Goal: Transaction & Acquisition: Purchase product/service

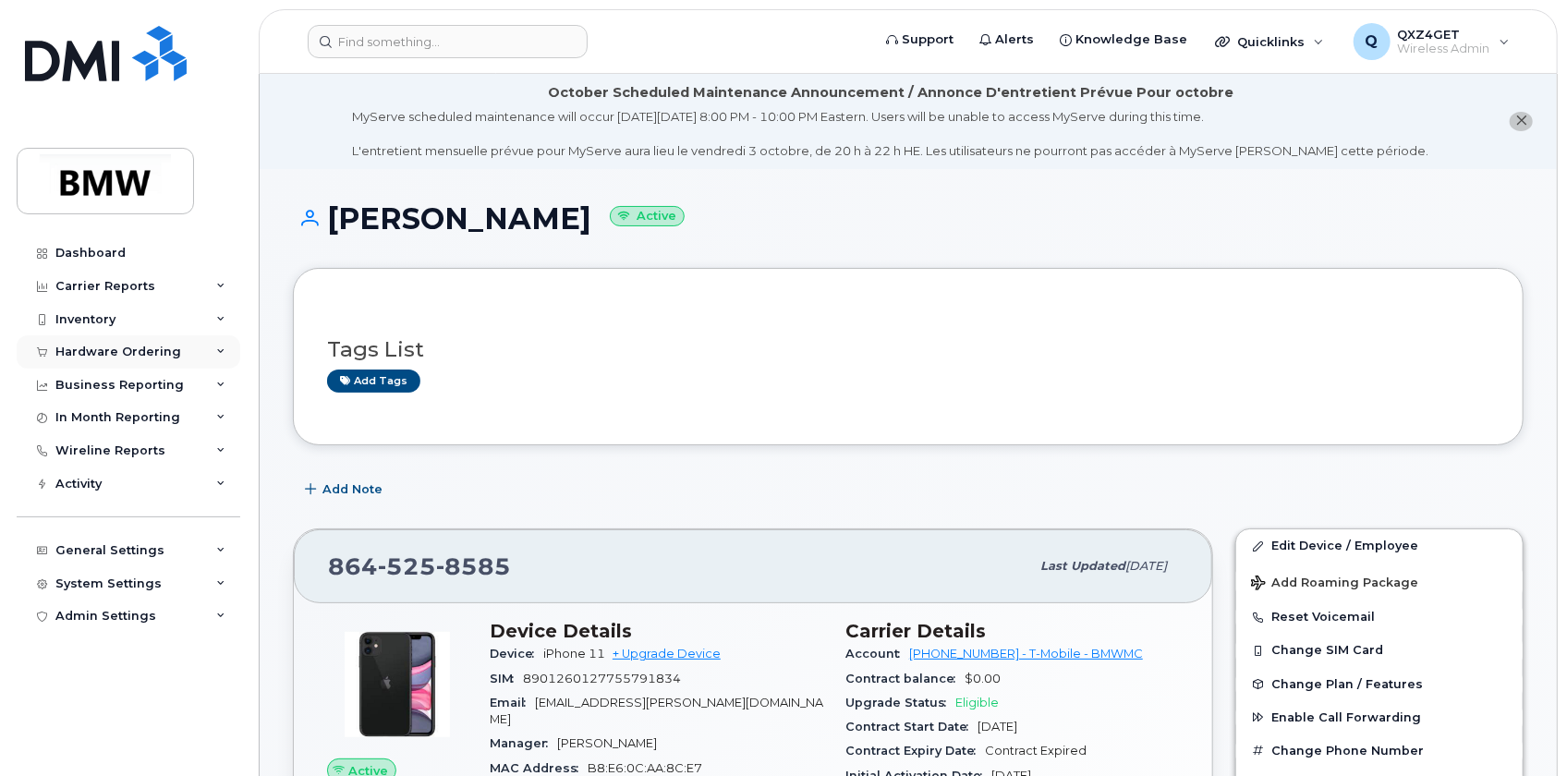
click at [115, 351] on div "Hardware Ordering" at bounding box center [118, 352] width 126 height 15
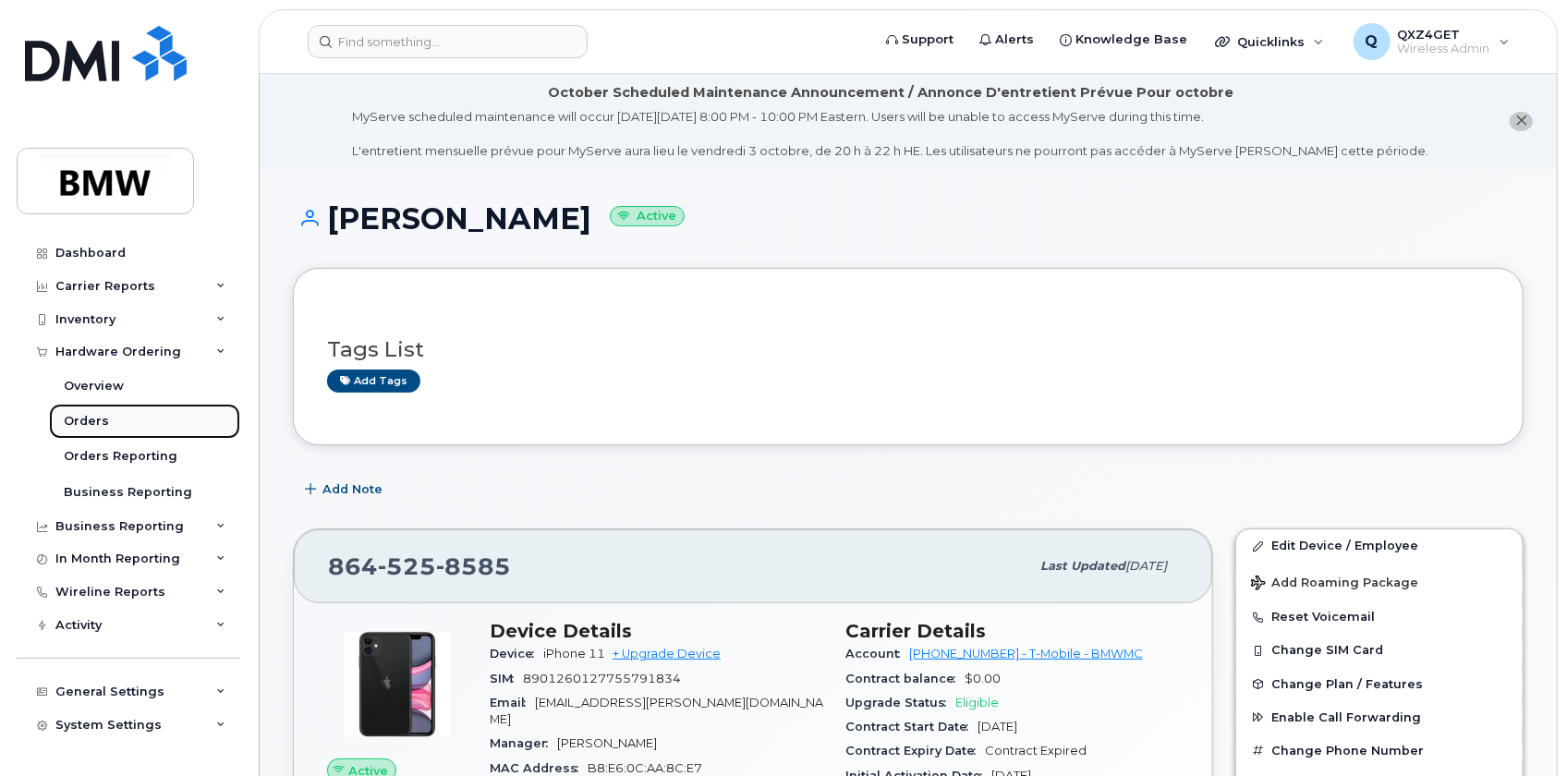
click at [93, 416] on div "Orders" at bounding box center [86, 421] width 45 height 17
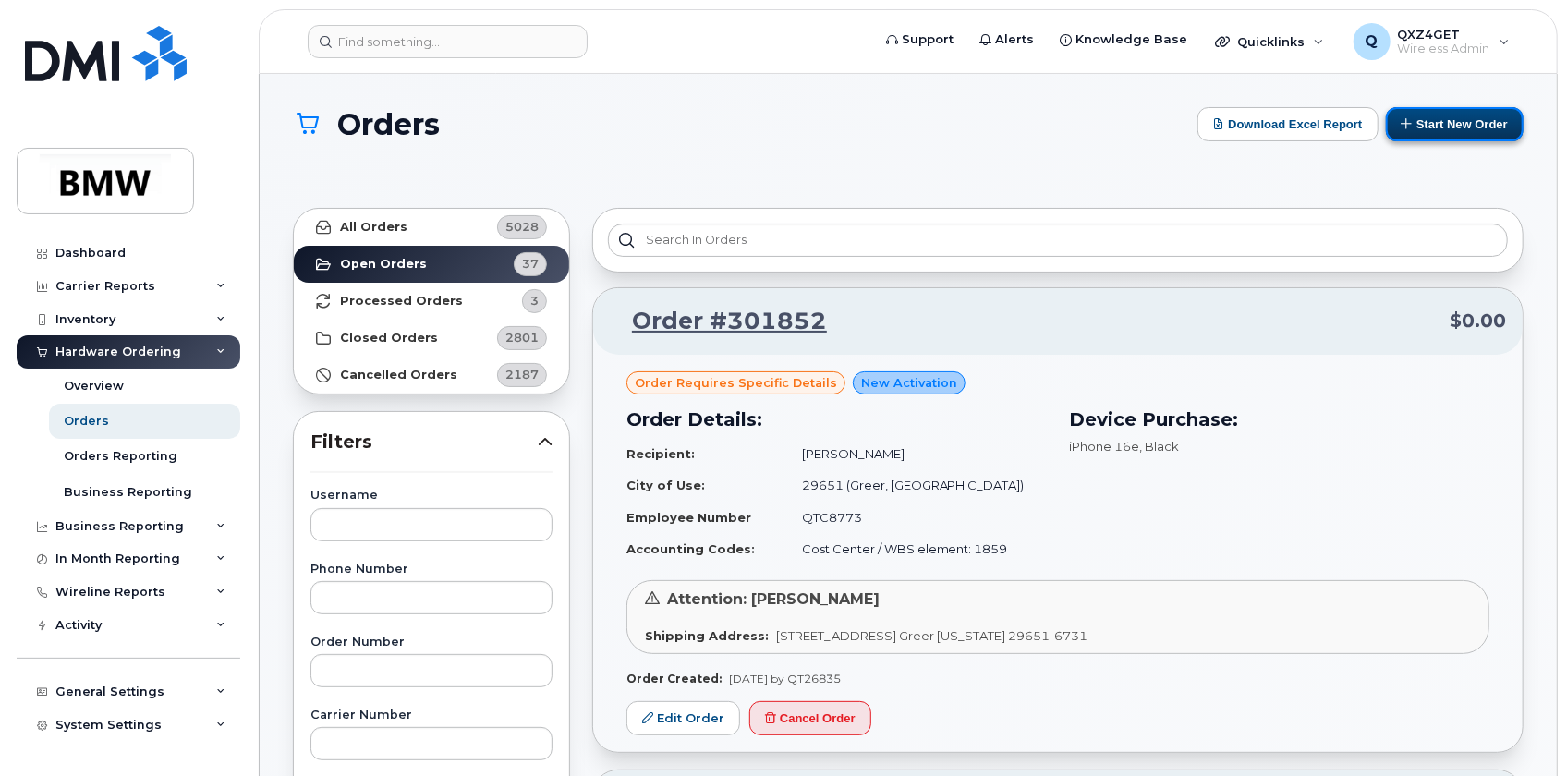
drag, startPoint x: 1440, startPoint y: 123, endPoint x: 1451, endPoint y: 133, distance: 15.0
click at [1441, 125] on button "Start New Order" at bounding box center [1455, 124] width 138 height 34
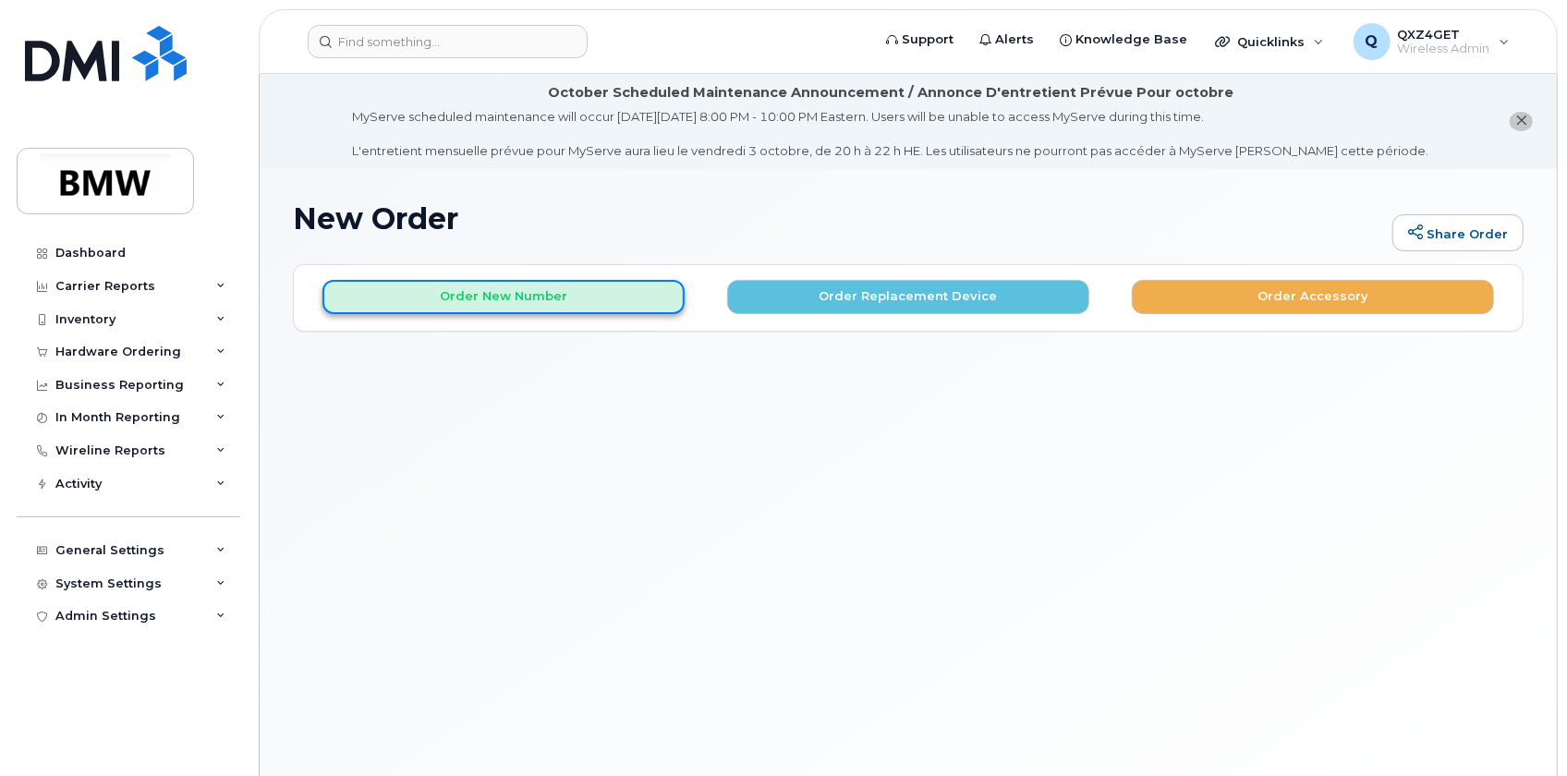
click at [559, 295] on button "Order New Number" at bounding box center [503, 297] width 362 height 34
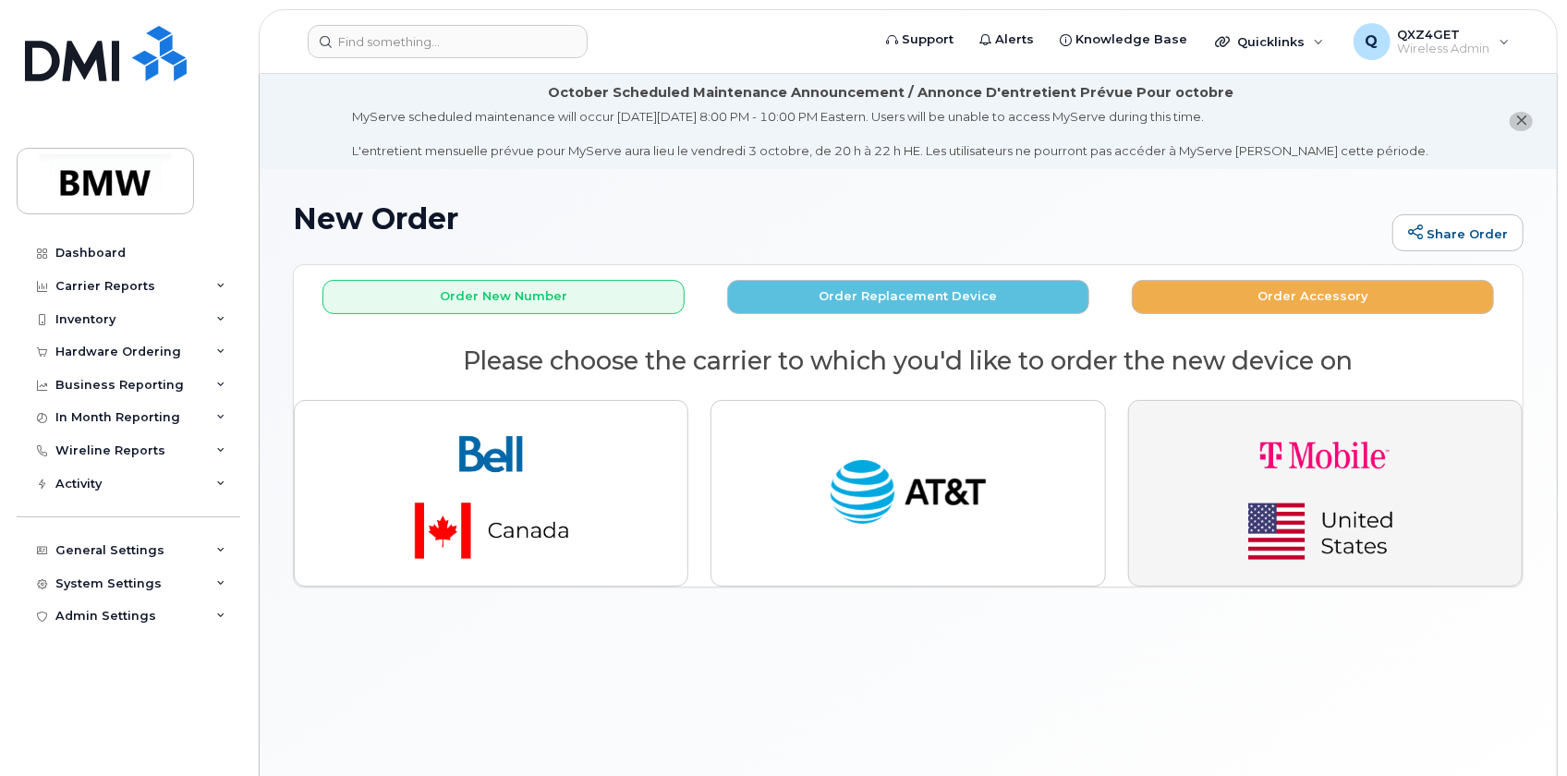
click at [1276, 463] on img "button" at bounding box center [1325, 493] width 259 height 155
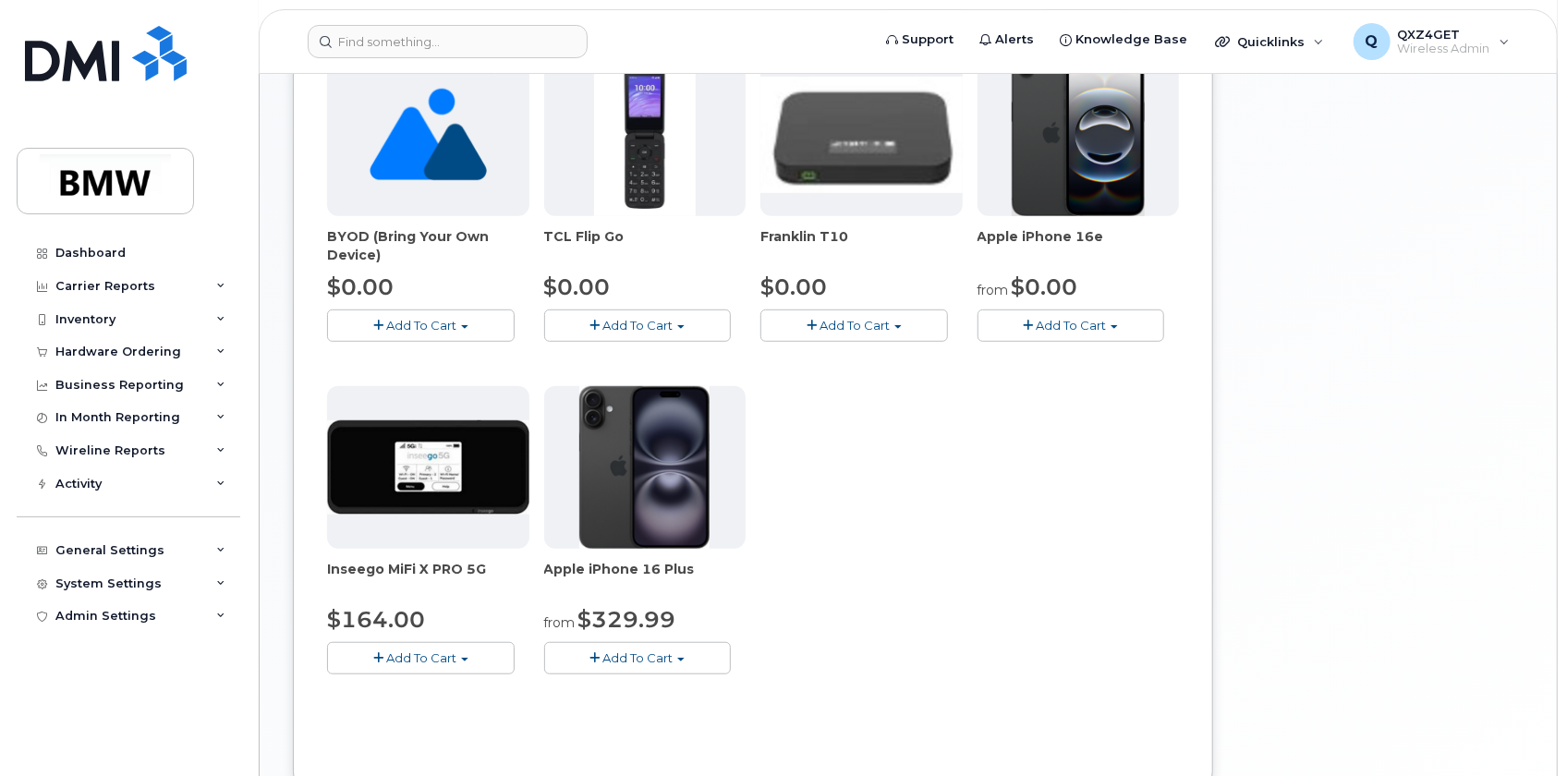
scroll to position [588, 0]
